Goal: Download file/media

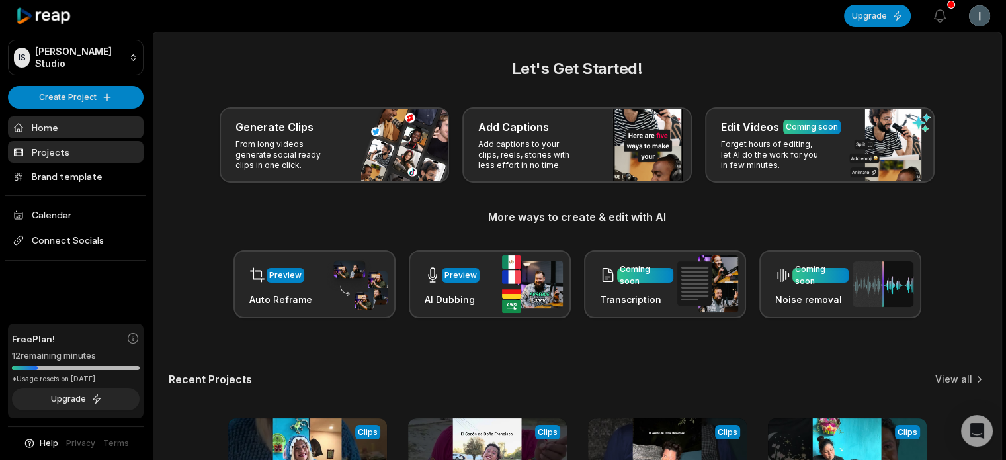
click at [75, 147] on link "Projects" at bounding box center [76, 152] width 136 height 22
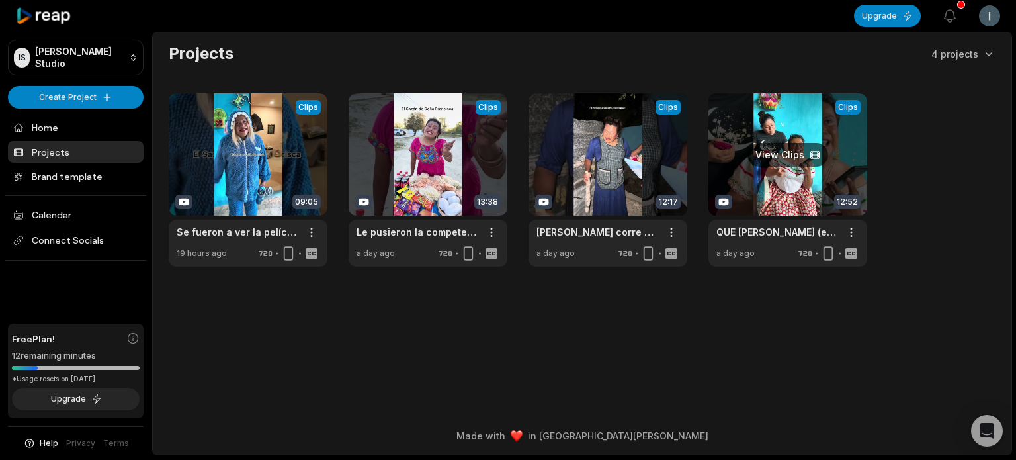
click at [783, 157] on link at bounding box center [787, 179] width 159 height 173
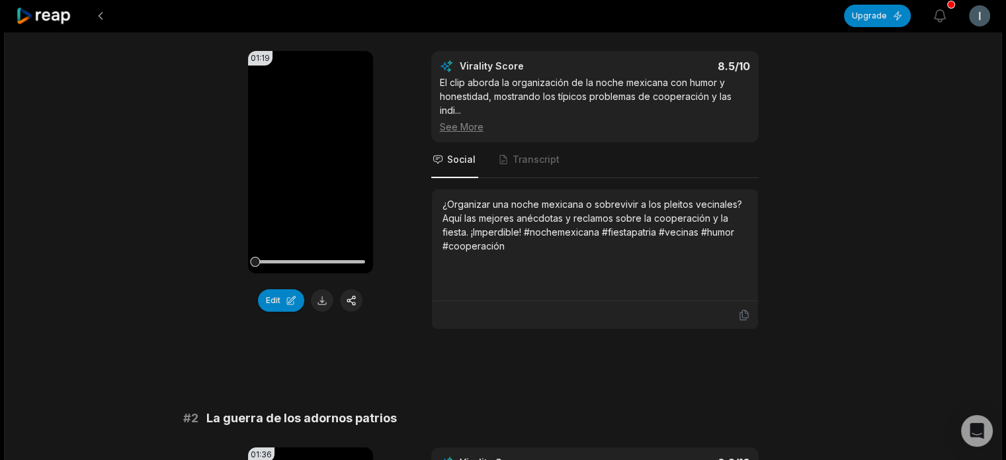
scroll to position [198, 0]
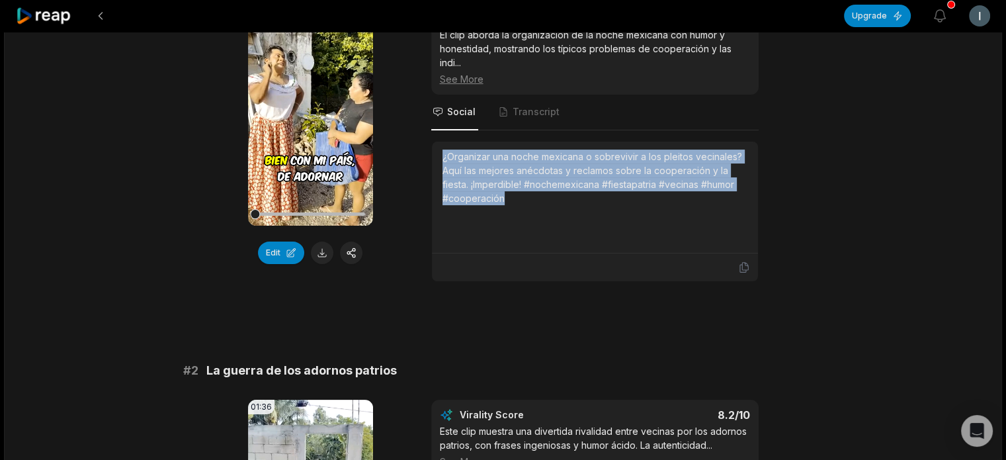
drag, startPoint x: 508, startPoint y: 198, endPoint x: 438, endPoint y: 156, distance: 81.6
click at [438, 156] on div "¿Organizar una noche mexicana o sobrevivir a los pleitos vecinales? Aquí las me…" at bounding box center [595, 198] width 326 height 112
copy div "¿Organizar una noche mexicana o sobrevivir a los pleitos vecinales? Aquí las me…"
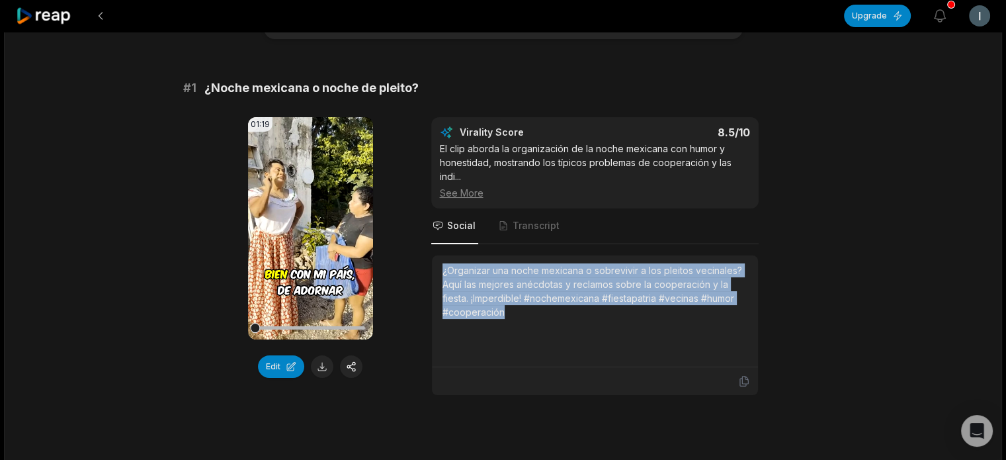
scroll to position [66, 0]
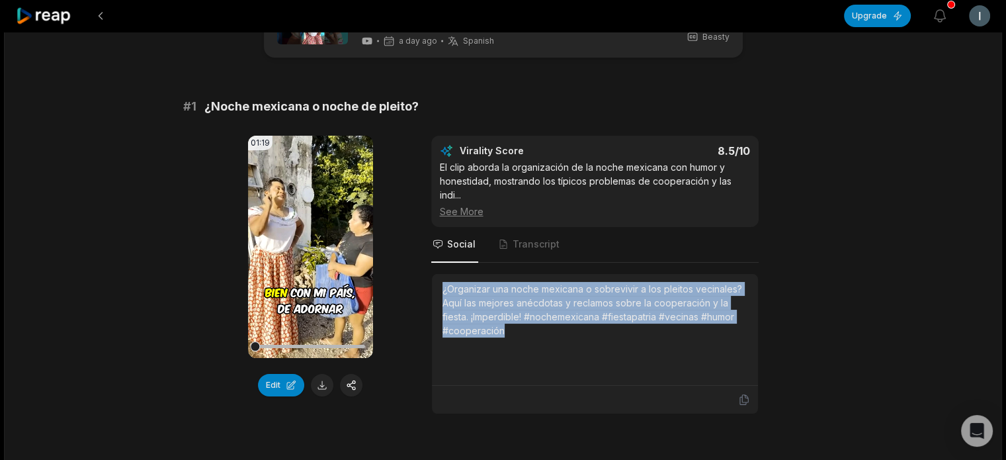
click at [212, 101] on div "# 1 ¿Noche mexicana o noche de pleito?" at bounding box center [503, 106] width 640 height 19
click at [388, 116] on div "# 1 ¿Noche mexicana o noche de pleito? 01:19 Your browser does not support mp4 …" at bounding box center [503, 255] width 640 height 317
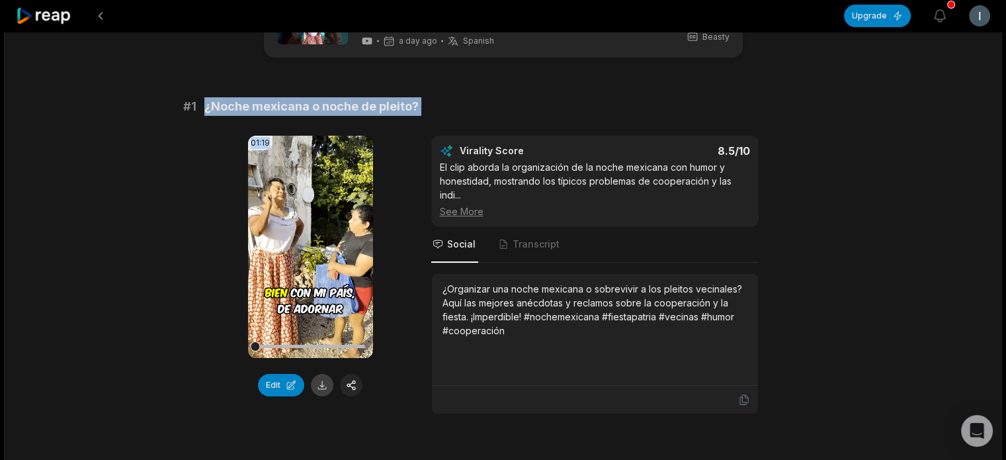
click at [316, 384] on button at bounding box center [322, 385] width 22 height 22
copy div "¿Noche mexicana o noche de pleito? 01:19"
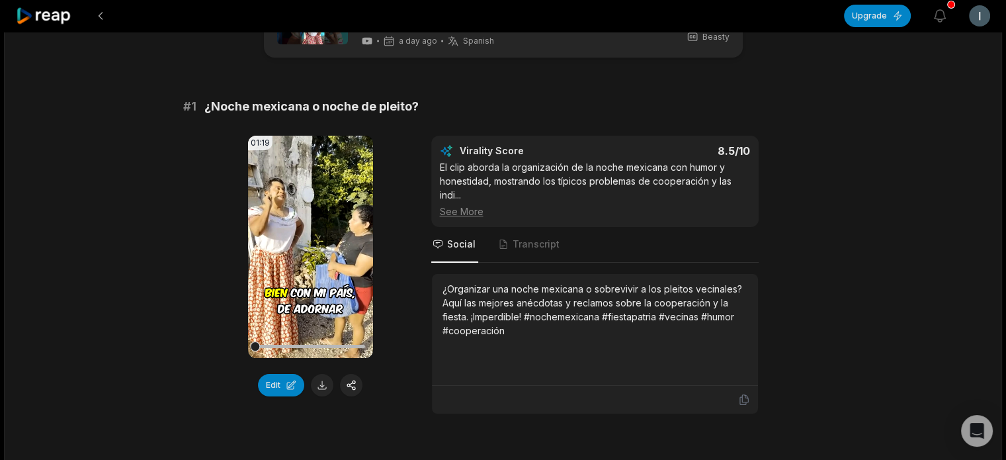
click at [201, 251] on div "01:19 Your browser does not support mp4 format. Edit Virality Score 8.5 /10 El …" at bounding box center [503, 275] width 640 height 279
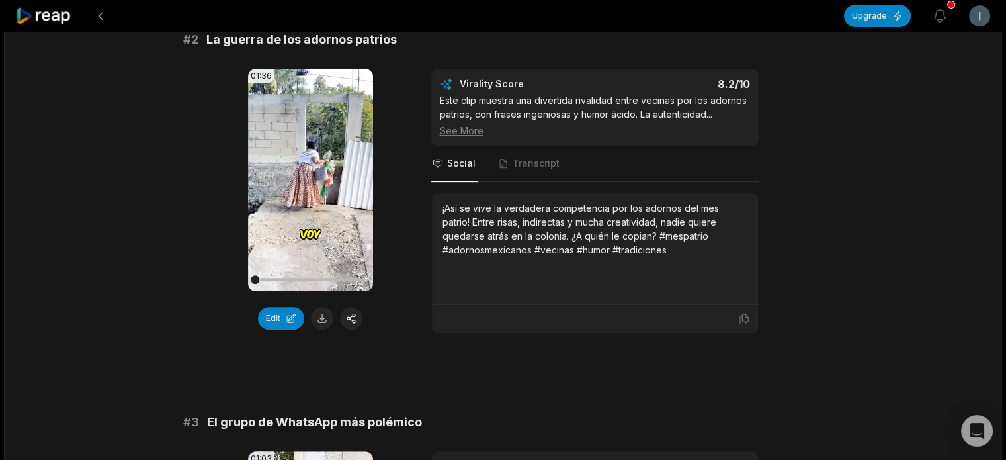
click at [318, 314] on button at bounding box center [322, 318] width 22 height 22
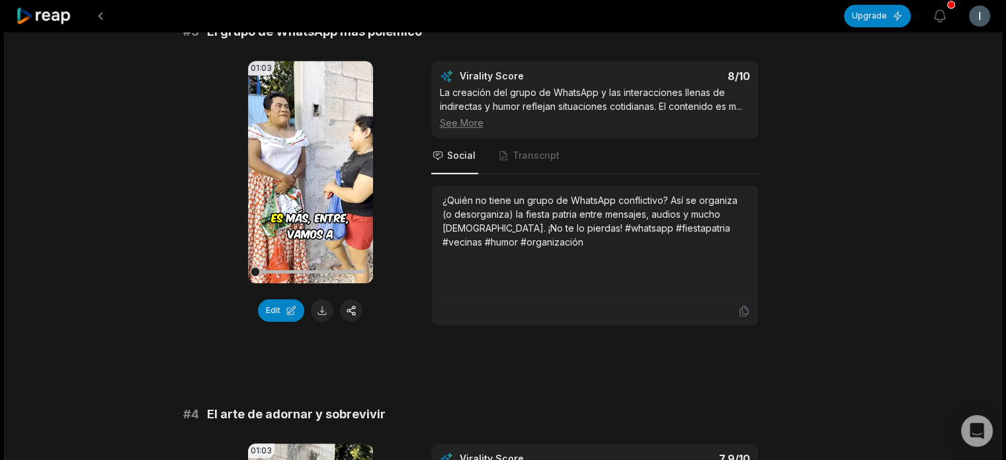
scroll to position [926, 0]
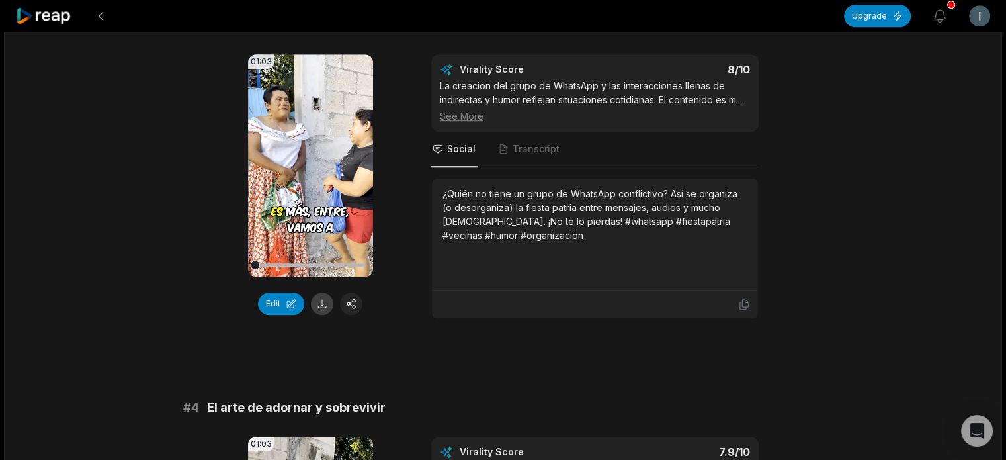
click at [321, 306] on button at bounding box center [322, 303] width 22 height 22
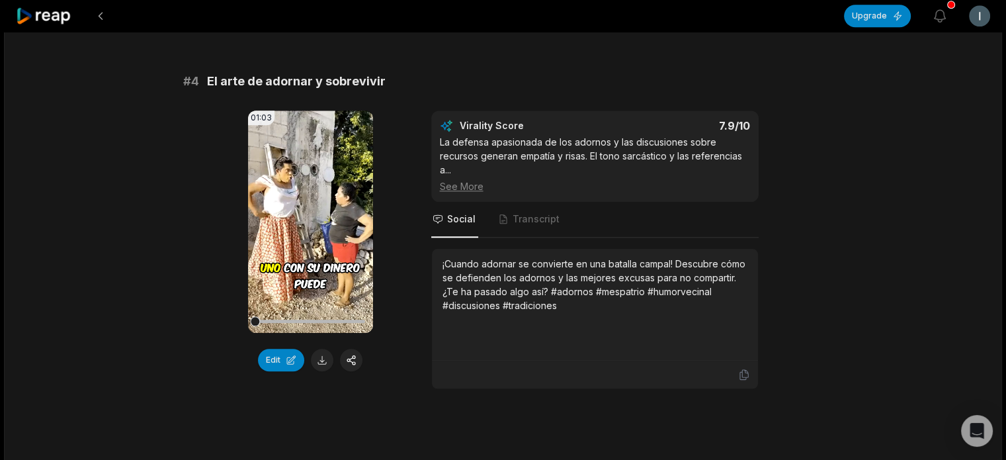
scroll to position [1257, 0]
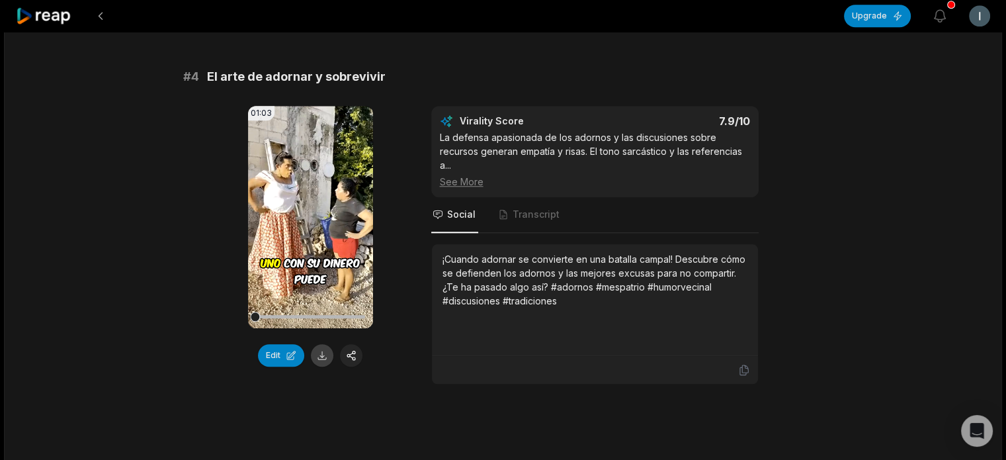
click at [323, 353] on button at bounding box center [322, 355] width 22 height 22
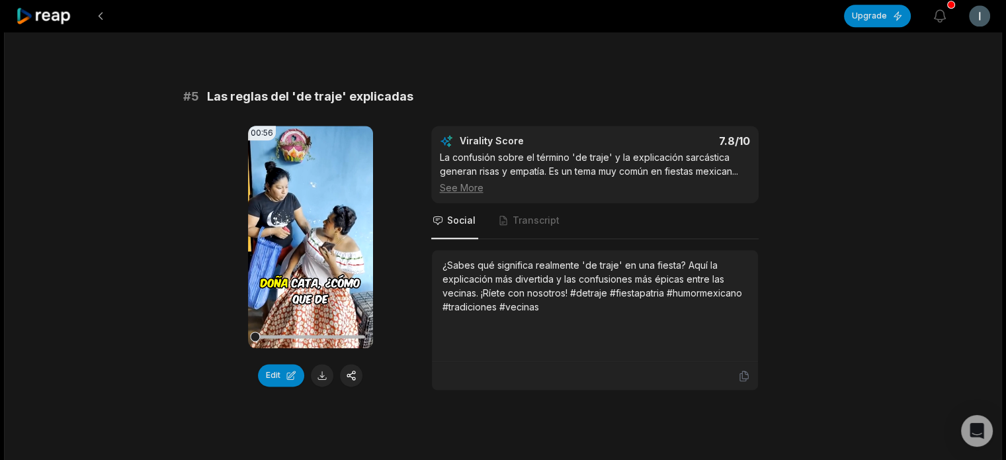
scroll to position [1654, 0]
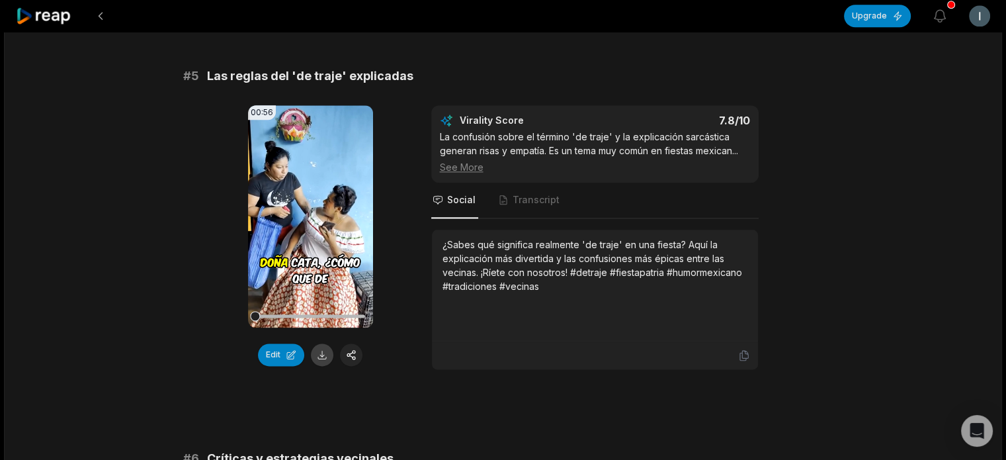
click at [323, 351] on button at bounding box center [322, 354] width 22 height 22
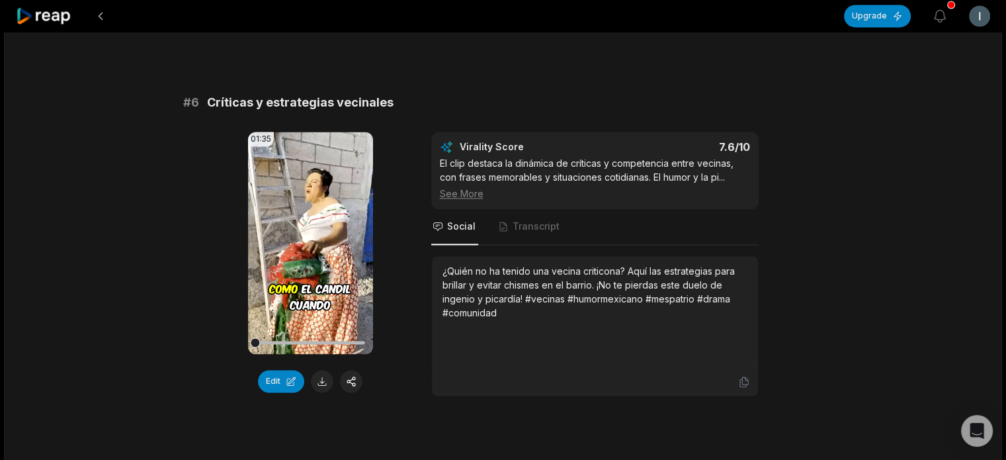
scroll to position [2051, 0]
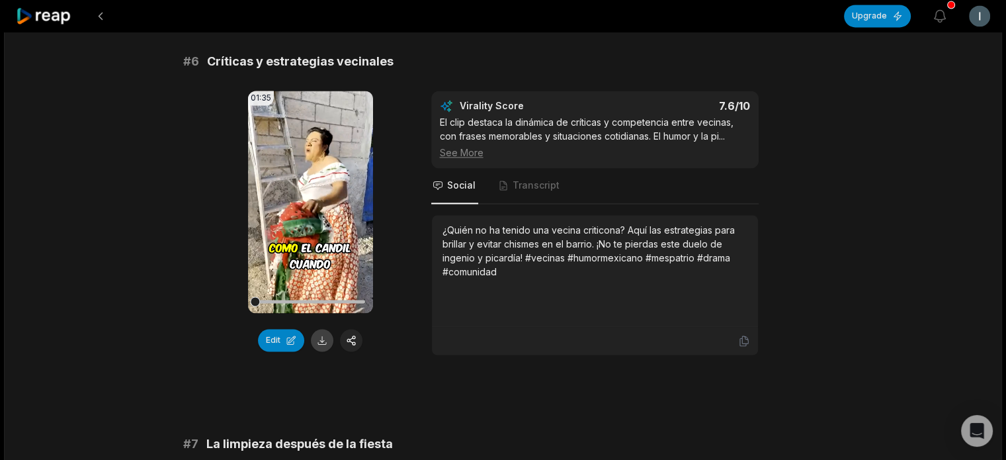
click at [325, 335] on button at bounding box center [322, 340] width 22 height 22
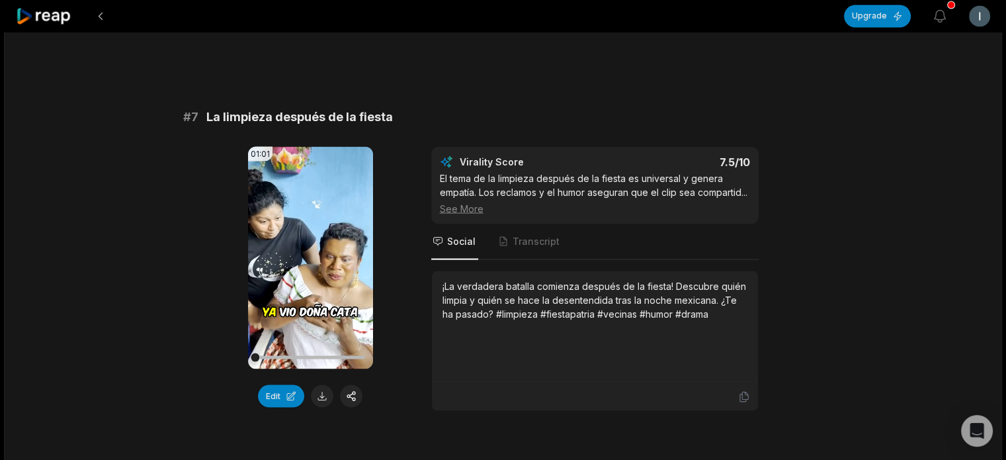
scroll to position [2382, 0]
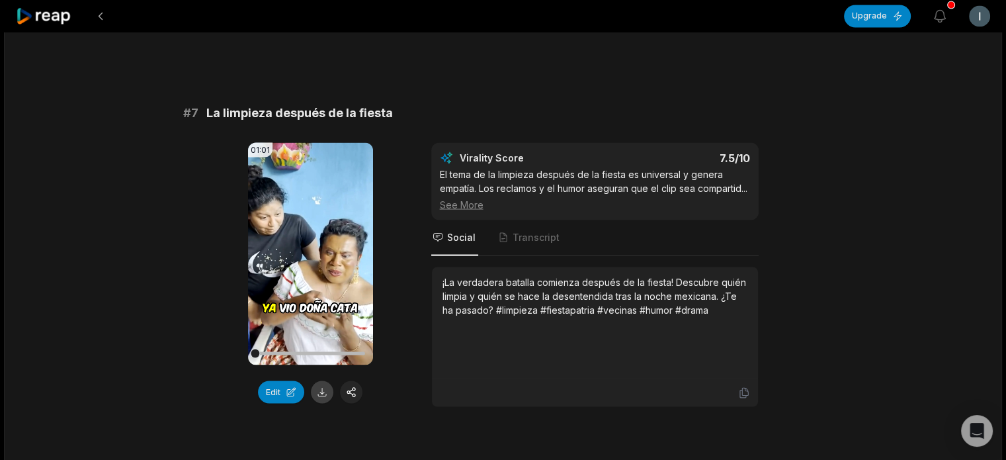
click at [323, 388] on button at bounding box center [322, 391] width 22 height 22
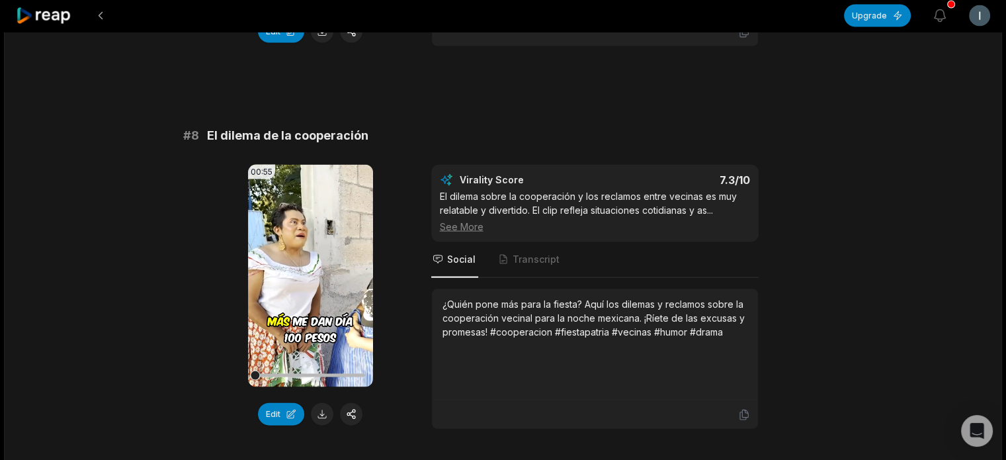
scroll to position [2778, 0]
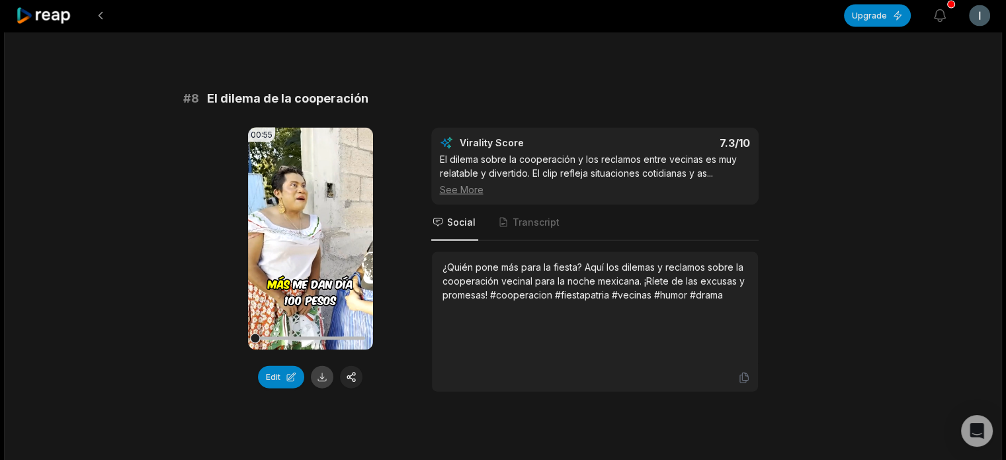
click at [322, 380] on button at bounding box center [322, 377] width 22 height 22
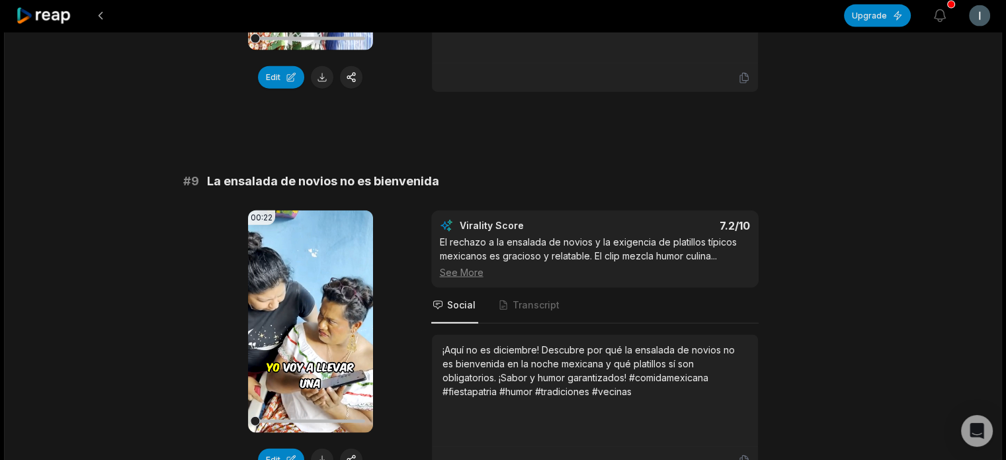
scroll to position [3175, 0]
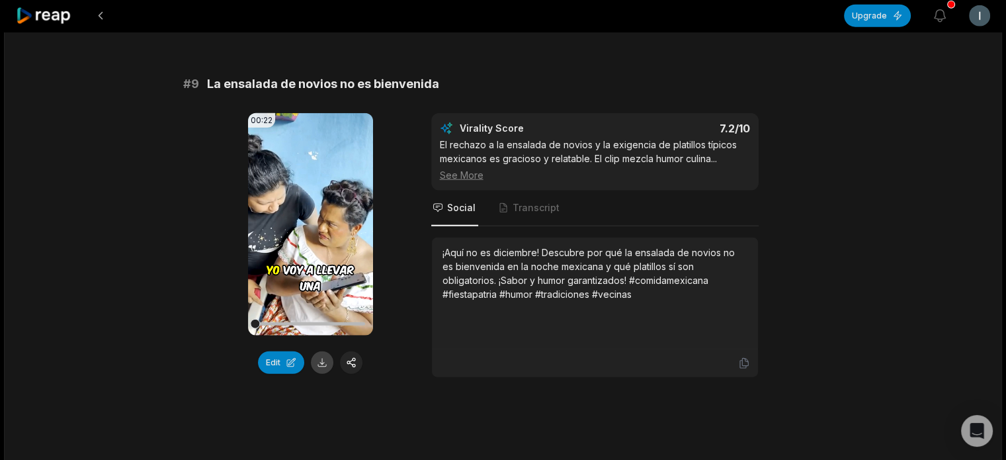
click at [323, 368] on button at bounding box center [322, 362] width 22 height 22
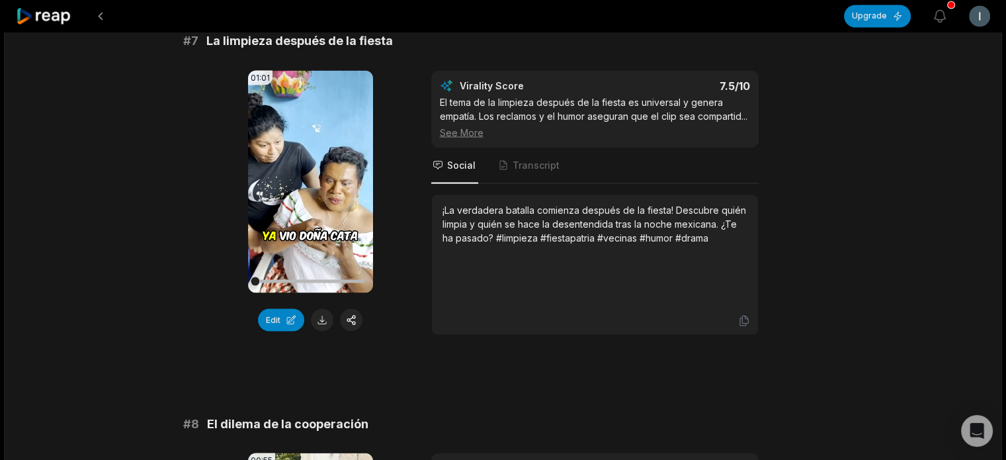
scroll to position [886, 0]
